Goal: Task Accomplishment & Management: Manage account settings

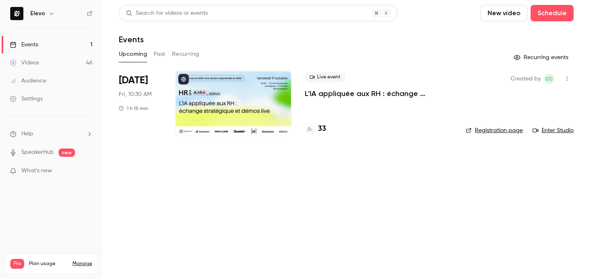
click at [495, 128] on link "Registration page" at bounding box center [494, 130] width 57 height 8
click at [383, 91] on p "L'IA appliquée aux RH : échange stratégique et démos live." at bounding box center [379, 93] width 148 height 10
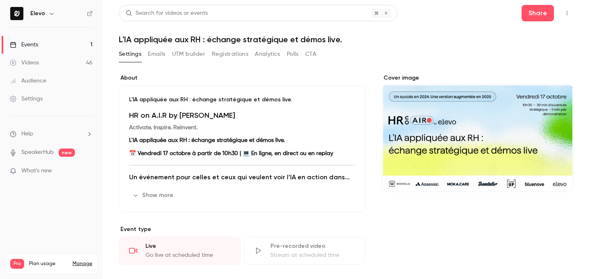
click at [243, 57] on button "Registrations" at bounding box center [230, 54] width 36 height 13
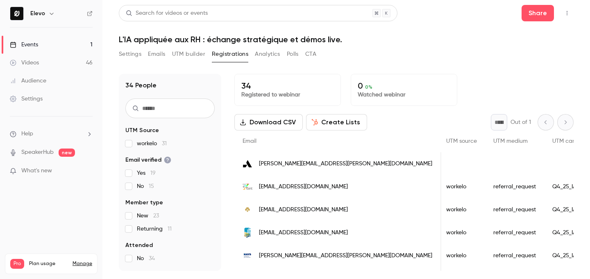
scroll to position [0, 883]
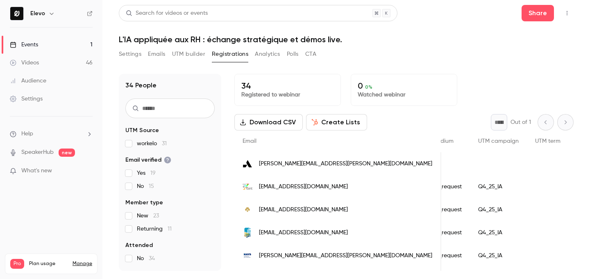
click at [160, 54] on button "Emails" at bounding box center [156, 54] width 17 height 13
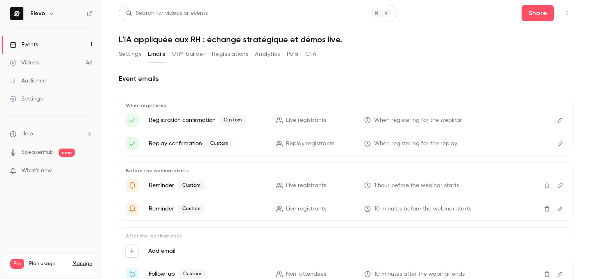
click at [559, 118] on icon "Edit" at bounding box center [560, 120] width 7 height 6
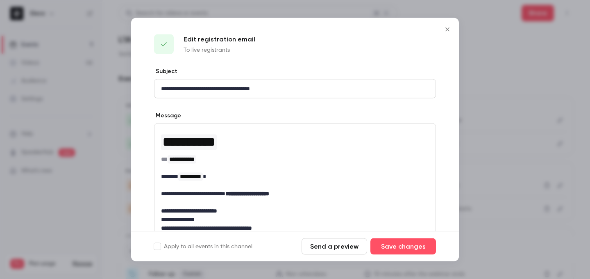
scroll to position [80, 0]
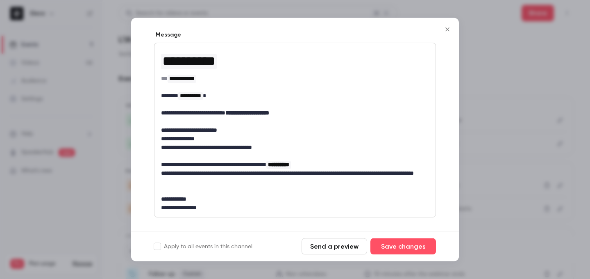
click at [444, 27] on icon "Close" at bounding box center [447, 29] width 10 height 7
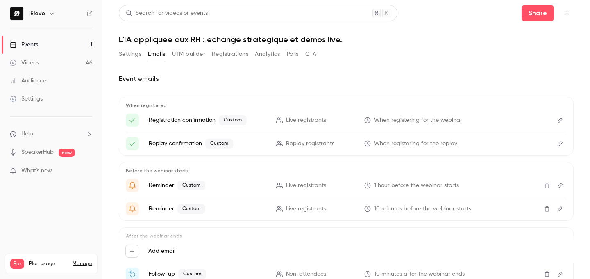
click at [87, 39] on link "Events 1" at bounding box center [51, 45] width 102 height 18
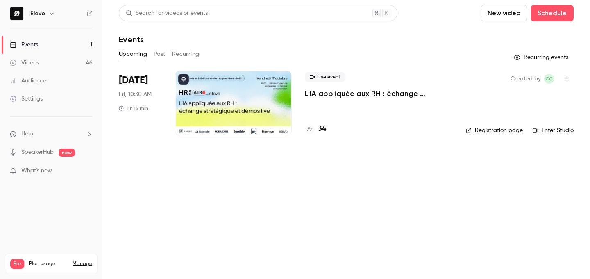
click at [491, 130] on link "Registration page" at bounding box center [494, 130] width 57 height 8
click at [493, 126] on link "Registration page" at bounding box center [494, 130] width 57 height 8
